Goal: Browse casually

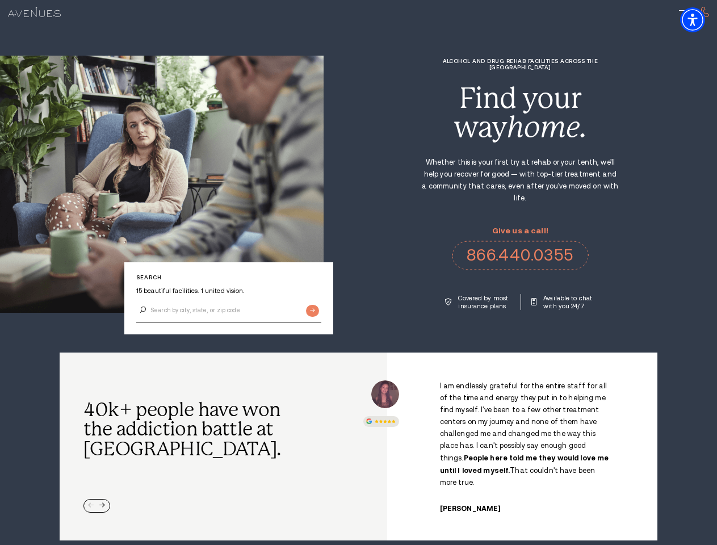
click at [358, 272] on div "Alcohol and Drug Rehab Facilities across the [GEOGRAPHIC_DATA] Find your way ho…" at bounding box center [519, 184] width 393 height 252
click at [702, 20] on img "Accessibility Menu" at bounding box center [692, 19] width 25 height 25
